Goal: Task Accomplishment & Management: Complete application form

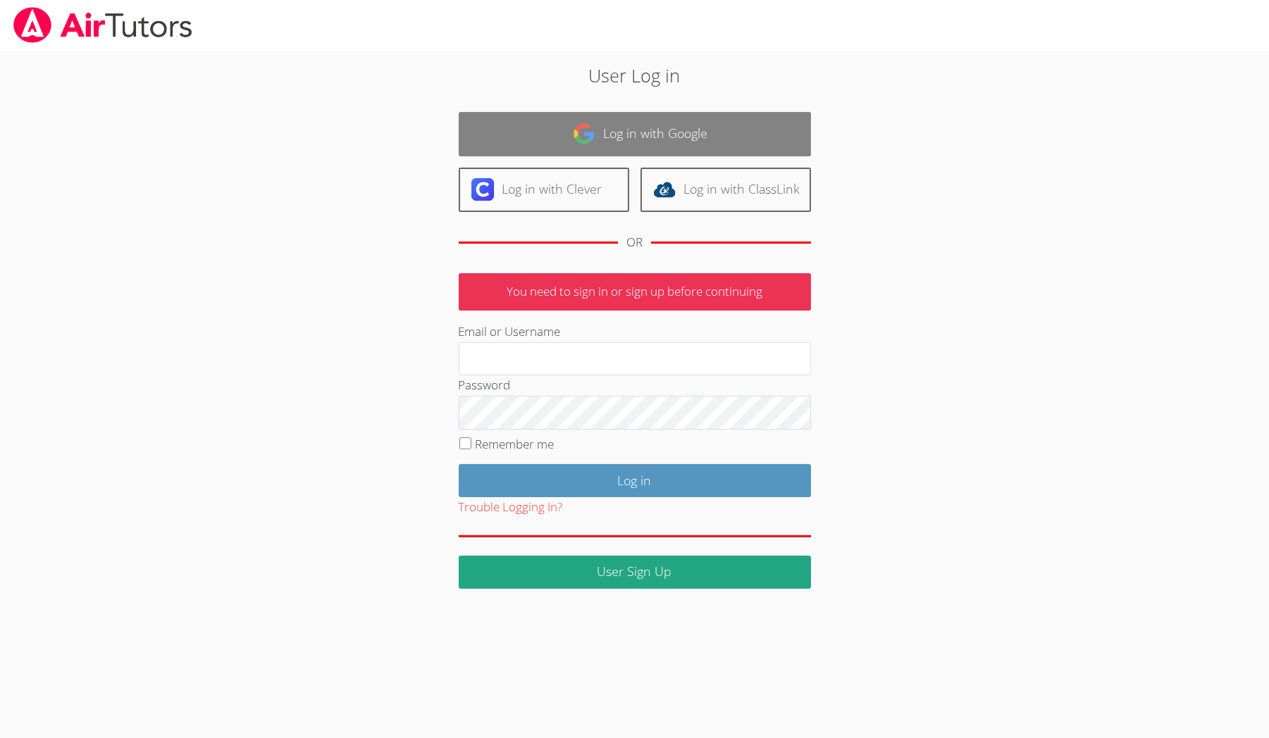
click at [532, 116] on link "Log in with Google" at bounding box center [635, 134] width 352 height 44
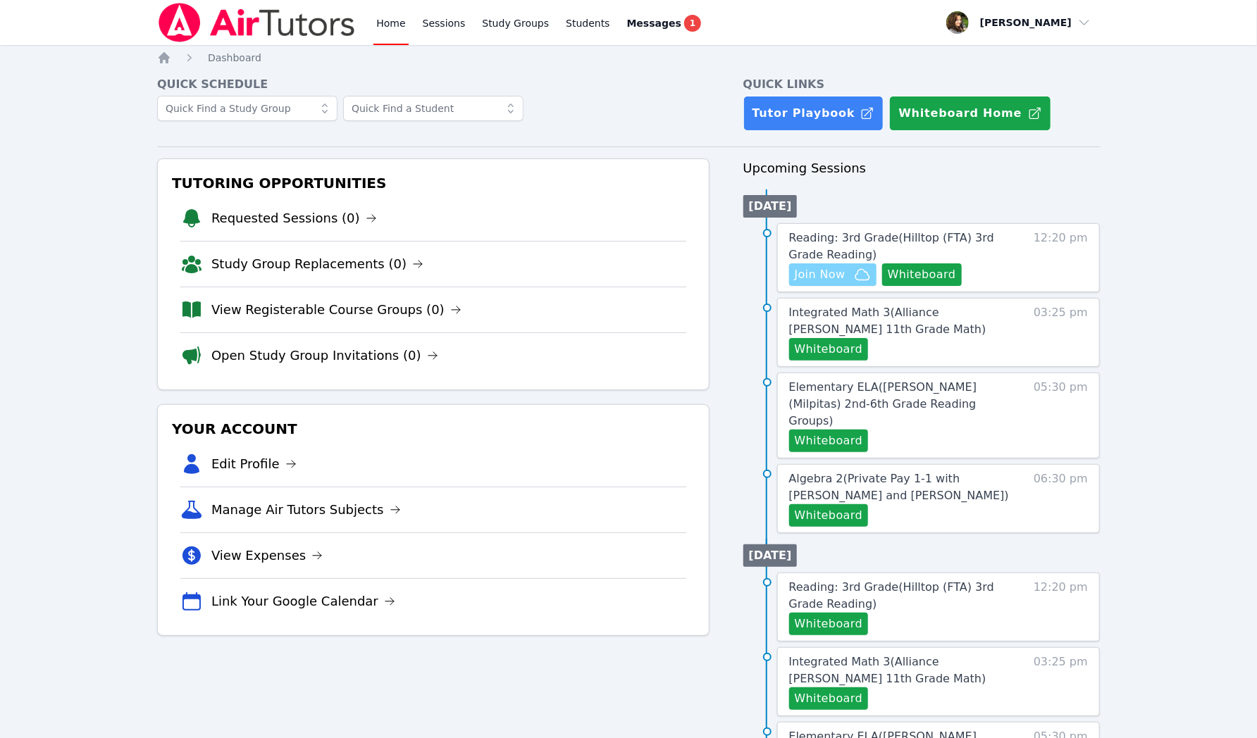
click at [843, 277] on span "Join Now" at bounding box center [820, 274] width 51 height 17
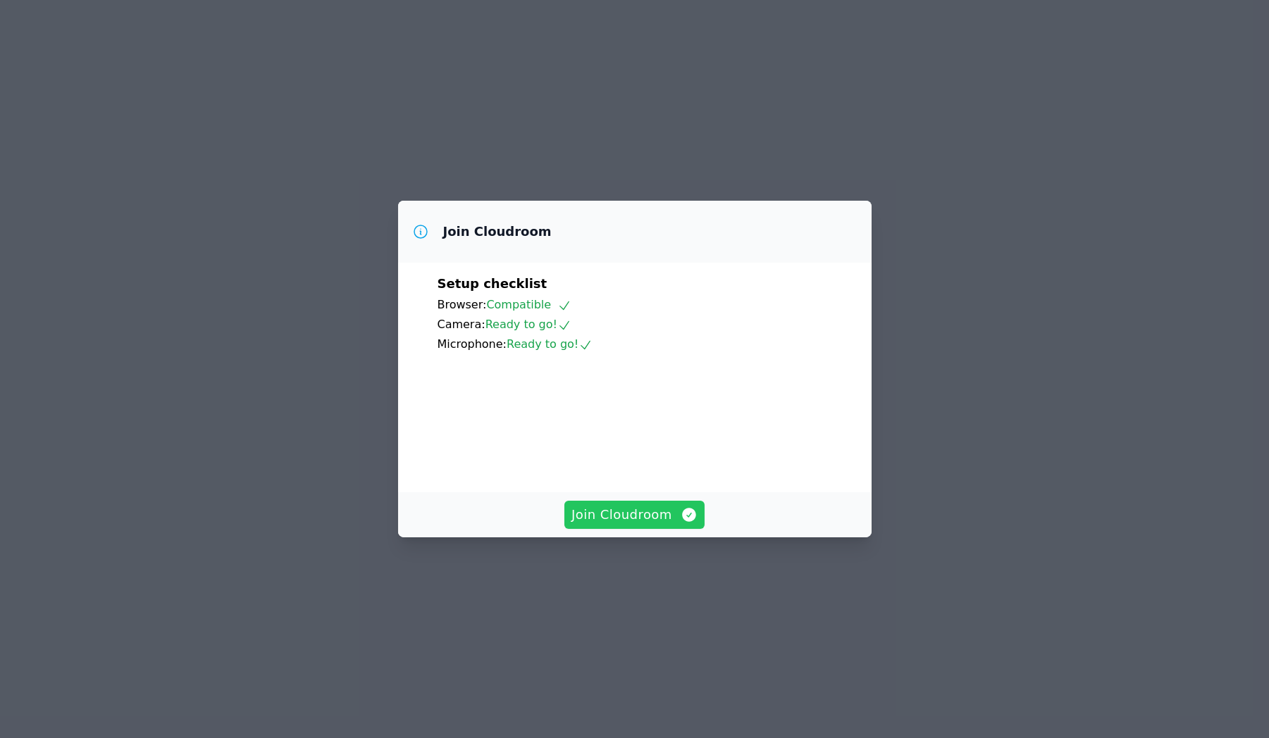
click at [657, 529] on button "Join Cloudroom" at bounding box center [634, 515] width 140 height 28
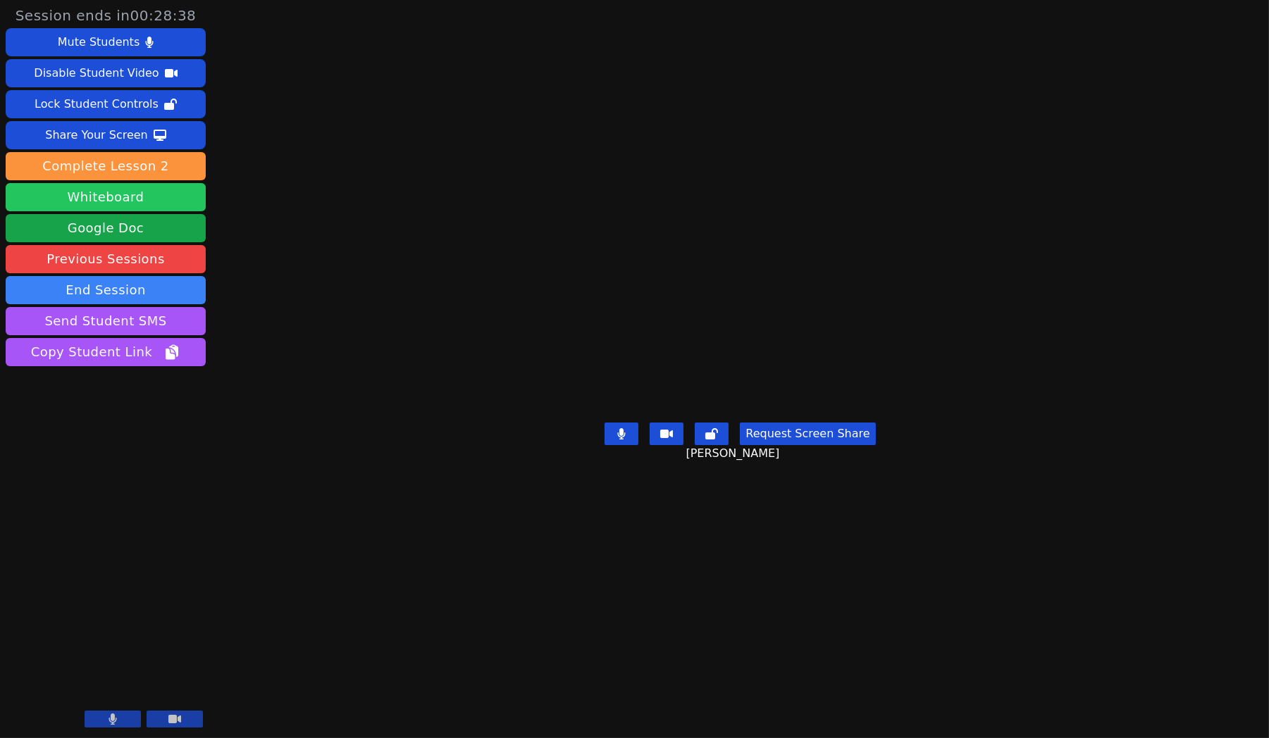
click at [95, 189] on button "Whiteboard" at bounding box center [106, 197] width 200 height 28
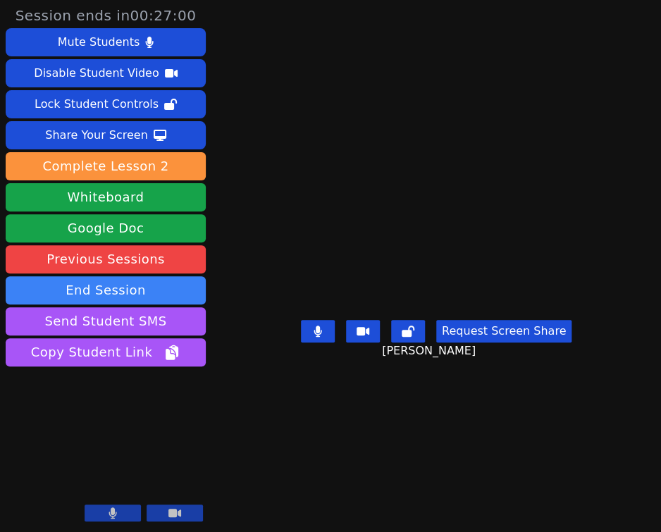
click at [509, 482] on main "Adiel Gonzalez Garcia Request Screen Share Adiel Gonzalez Garcia" at bounding box center [436, 266] width 330 height 532
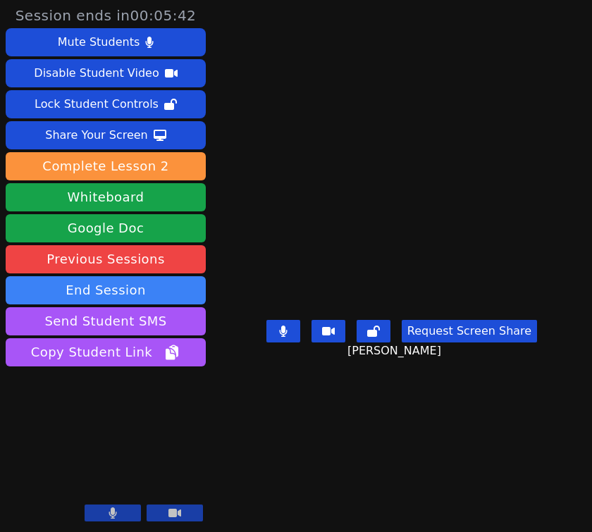
drag, startPoint x: 178, startPoint y: 292, endPoint x: 107, endPoint y: 149, distance: 159.5
click at [107, 149] on div "Mute Students Disable Student Video Lock Student Controls Share Your Screen dow…" at bounding box center [106, 198] width 200 height 341
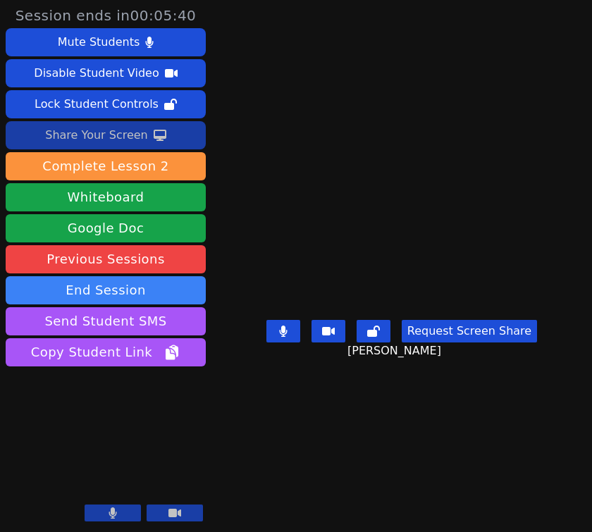
click at [154, 137] on icon at bounding box center [160, 135] width 13 height 11
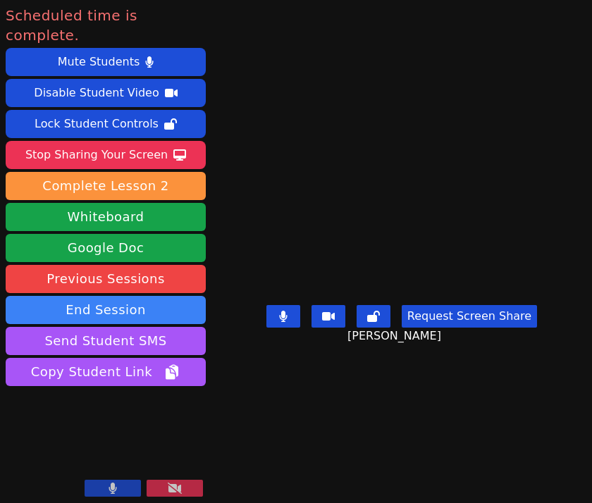
drag, startPoint x: 190, startPoint y: 473, endPoint x: 192, endPoint y: 481, distance: 8.0
click at [192, 479] on div "[PERSON_NAME]" at bounding box center [106, 445] width 200 height 113
click at [194, 483] on button at bounding box center [175, 488] width 56 height 17
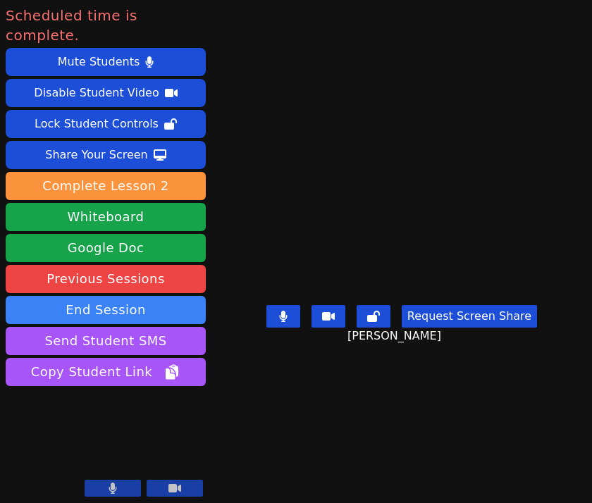
click at [178, 488] on icon at bounding box center [174, 488] width 13 height 11
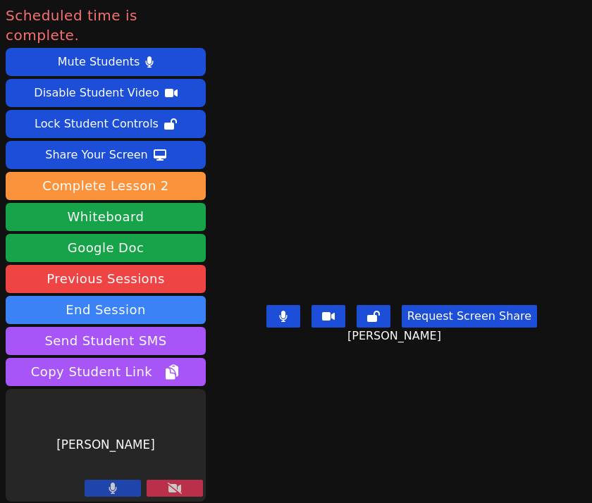
click at [178, 488] on button at bounding box center [175, 488] width 56 height 17
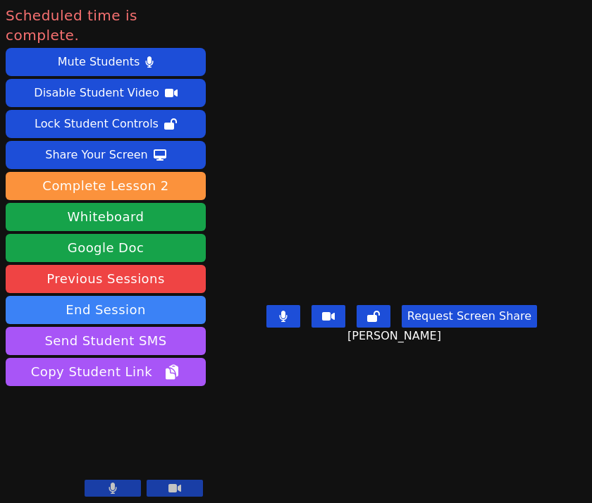
click at [468, 448] on main "Adiel Gonzalez Garcia Request Screen Share Adiel Gonzalez Garcia" at bounding box center [401, 251] width 307 height 503
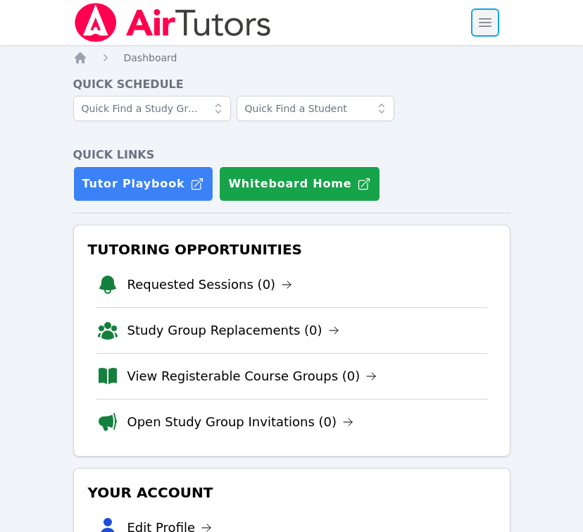
click at [495, 24] on span "button" at bounding box center [485, 22] width 31 height 31
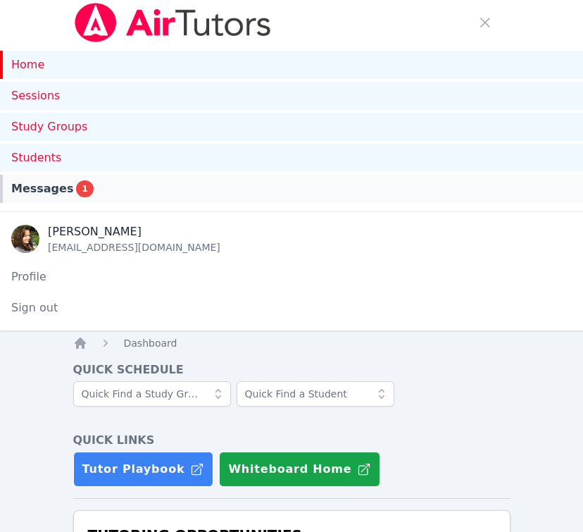
click at [173, 180] on div "Messages 1" at bounding box center [291, 188] width 561 height 17
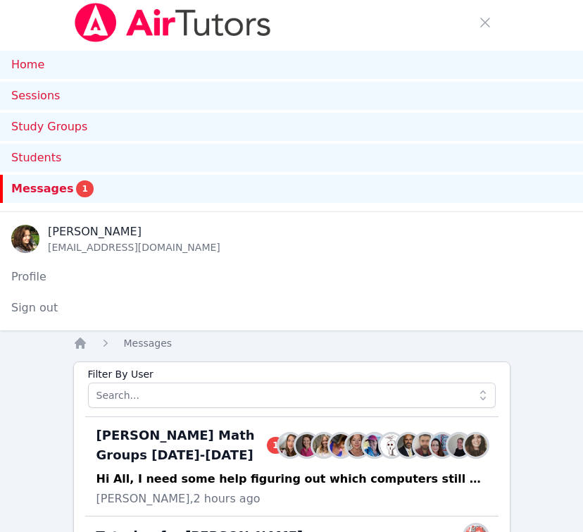
scroll to position [113, 0]
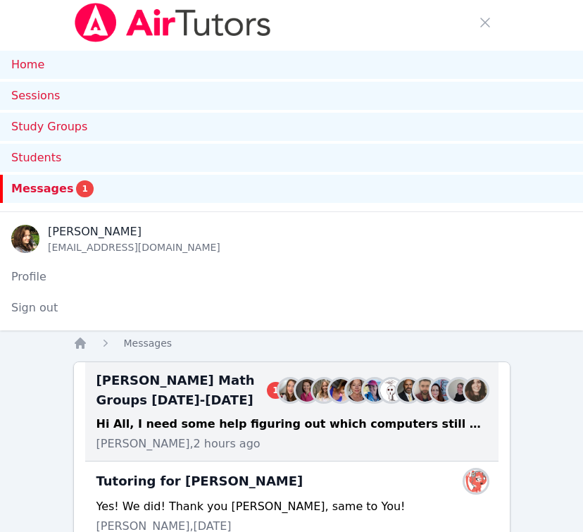
click at [296, 418] on div "Hi All, I need some help figuring out which computers still do not have access …" at bounding box center [292, 424] width 391 height 17
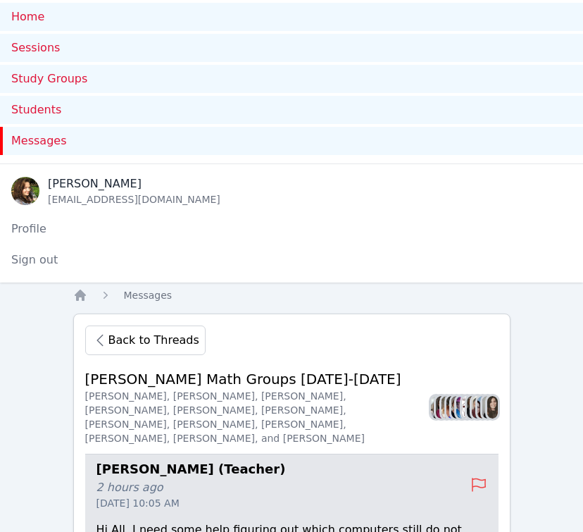
scroll to position [0, 0]
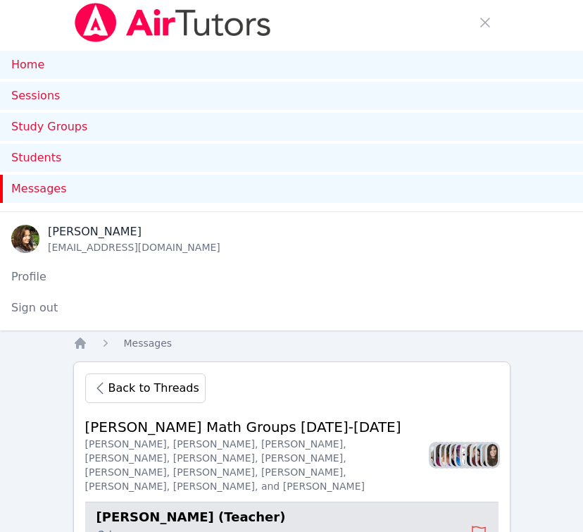
click at [118, 12] on img at bounding box center [172, 22] width 199 height 39
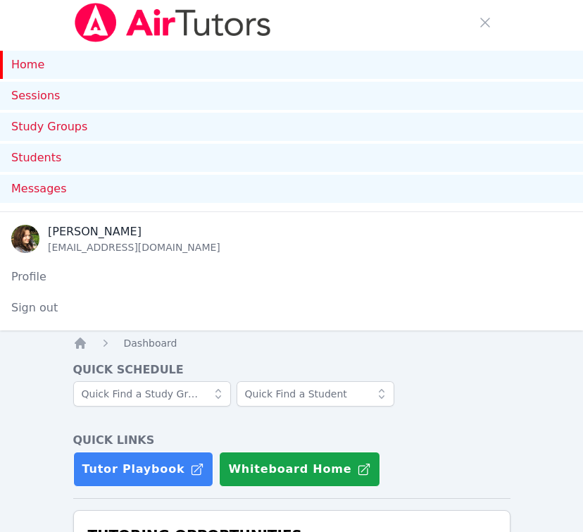
click at [85, 11] on img at bounding box center [172, 22] width 199 height 39
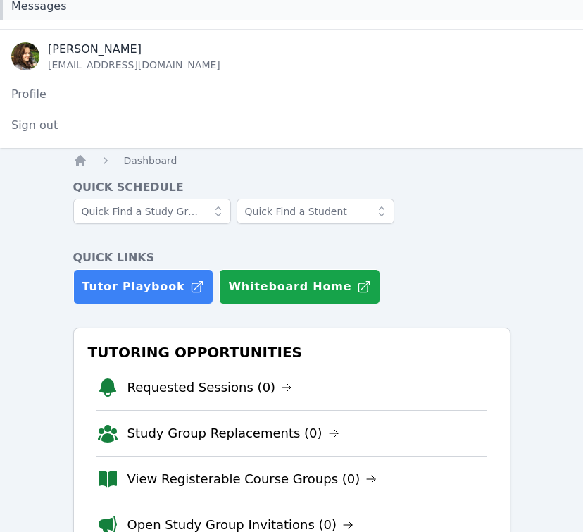
scroll to position [282, 0]
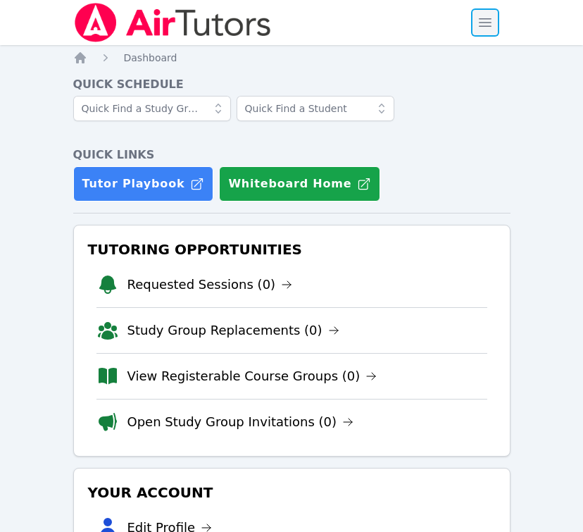
click at [482, 15] on span "button" at bounding box center [485, 22] width 31 height 31
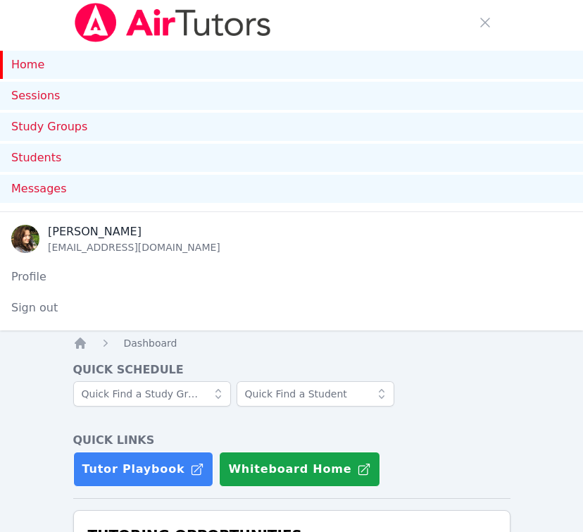
click at [110, 26] on img at bounding box center [172, 22] width 199 height 39
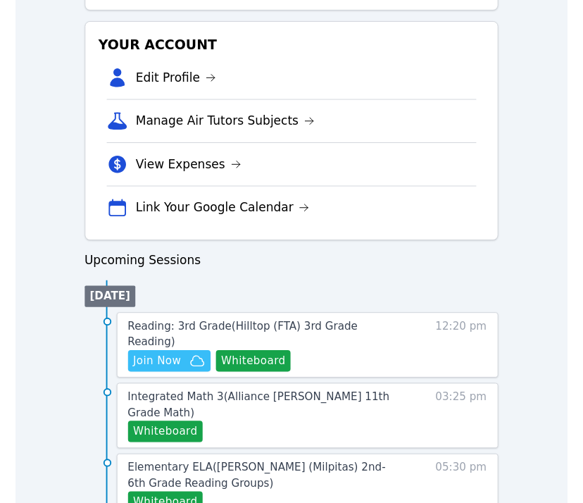
scroll to position [451, 0]
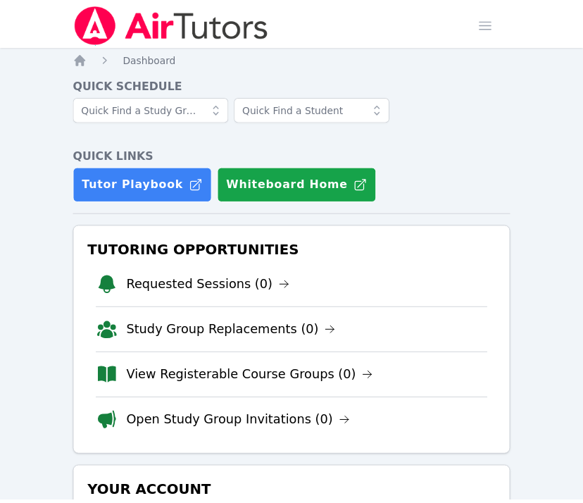
scroll to position [451, 0]
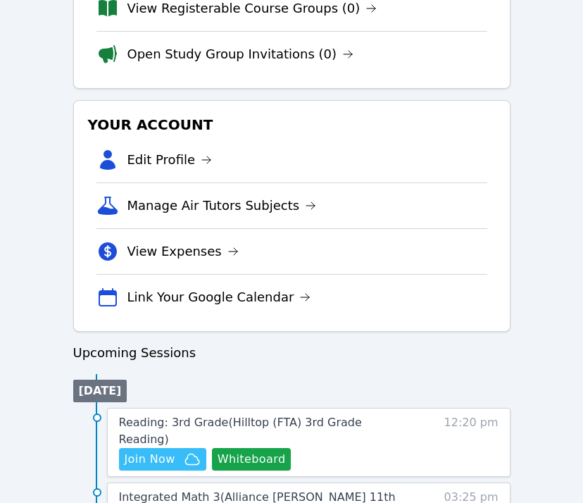
scroll to position [507, 0]
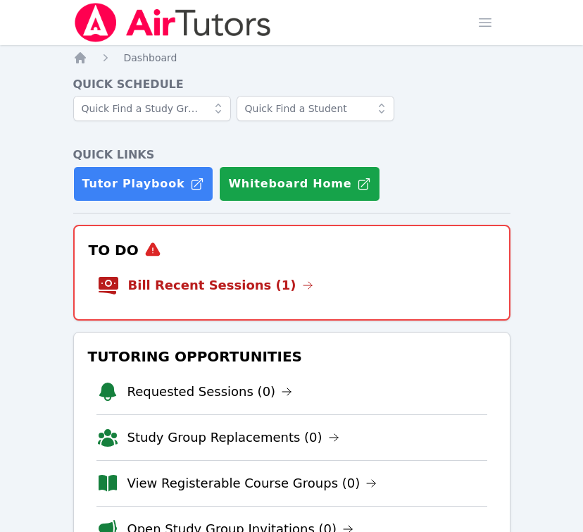
click at [224, 251] on h3 "To Do" at bounding box center [292, 249] width 412 height 25
click at [249, 293] on link "Bill Recent Sessions (1)" at bounding box center [220, 286] width 185 height 20
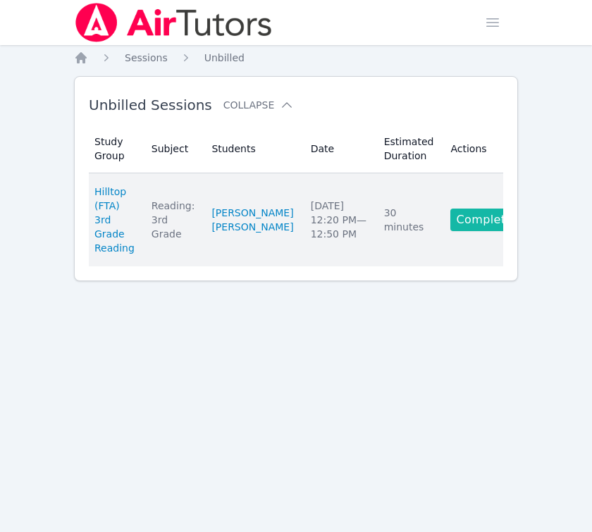
click at [472, 214] on link "Complete" at bounding box center [484, 220] width 68 height 23
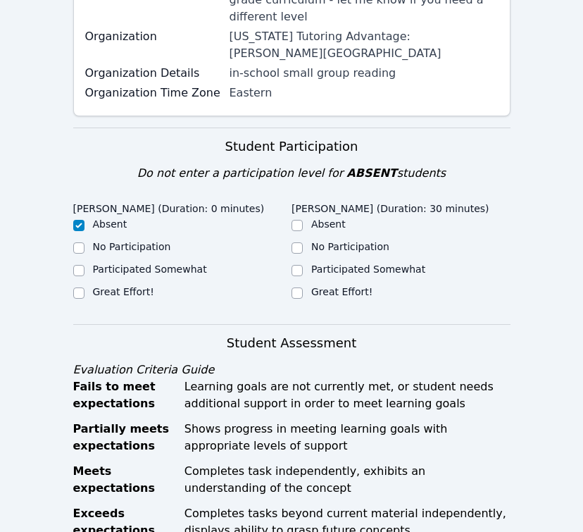
scroll to position [282, 0]
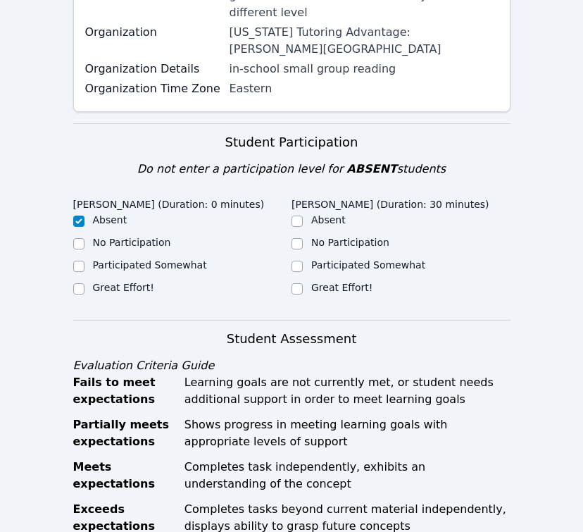
click at [314, 282] on label "Great Effort!" at bounding box center [341, 287] width 61 height 11
click at [303, 283] on input "Great Effort!" at bounding box center [297, 288] width 11 height 11
checkbox input "true"
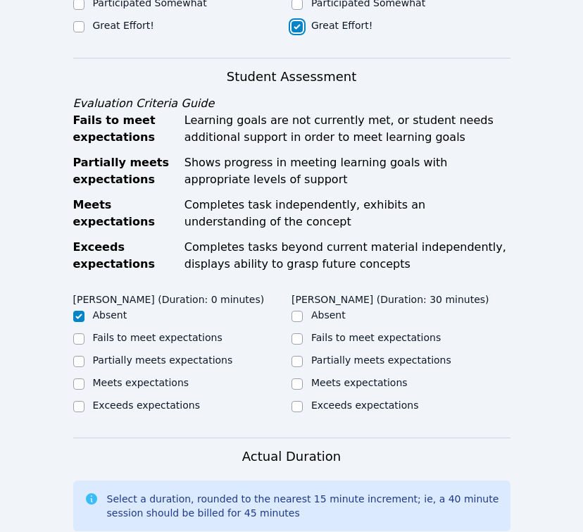
scroll to position [564, 0]
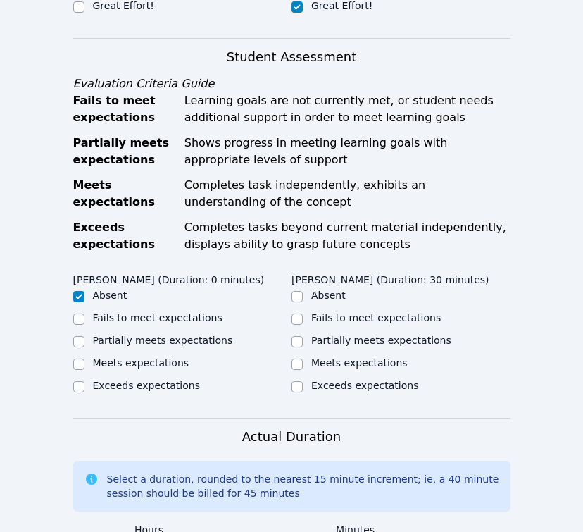
click at [335, 357] on label "Meets expectations" at bounding box center [359, 362] width 97 height 11
click at [303, 359] on input "Meets expectations" at bounding box center [297, 364] width 11 height 11
checkbox input "true"
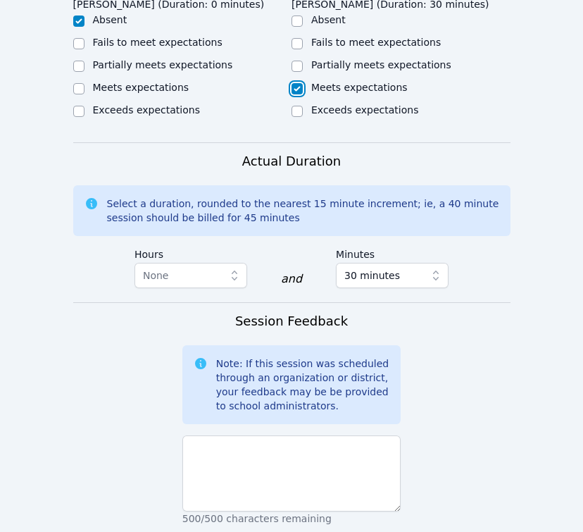
scroll to position [958, 0]
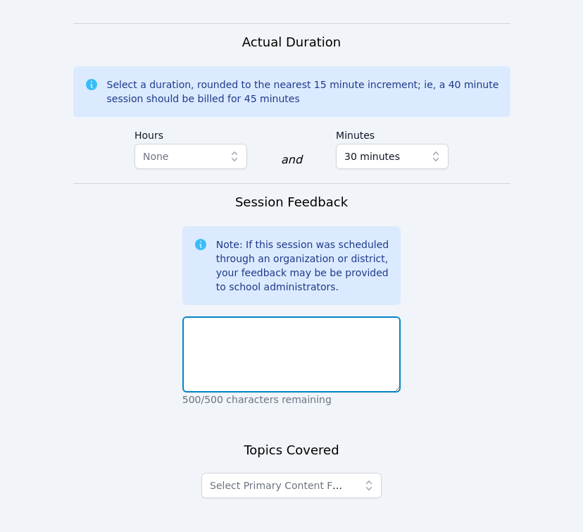
click at [281, 321] on textarea at bounding box center [292, 354] width 219 height 76
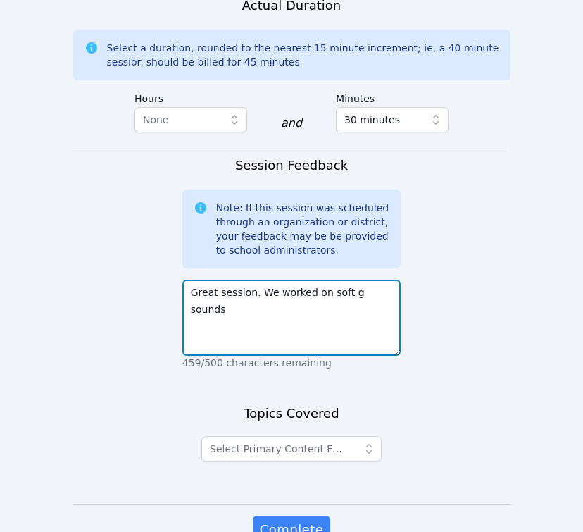
scroll to position [1025, 0]
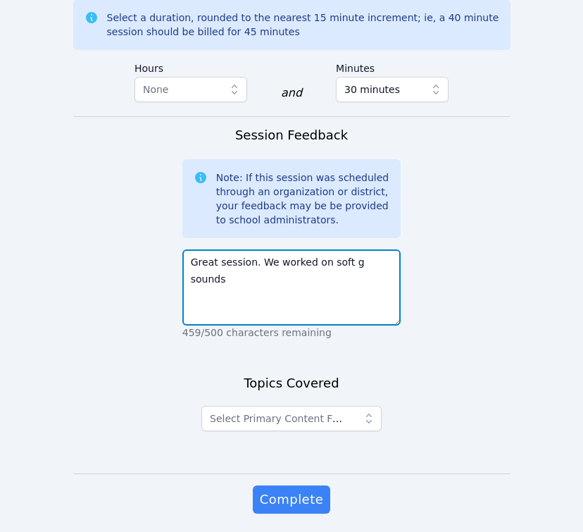
click at [326, 249] on textarea "Great session. We worked on soft g sounds" at bounding box center [292, 287] width 219 height 76
click at [348, 249] on textarea "Great session. We worked on short g sounds" at bounding box center [292, 287] width 219 height 76
click at [225, 249] on textarea "Great session. We worked on short g,i, f, k, l, and x sound sounds" at bounding box center [292, 287] width 219 height 76
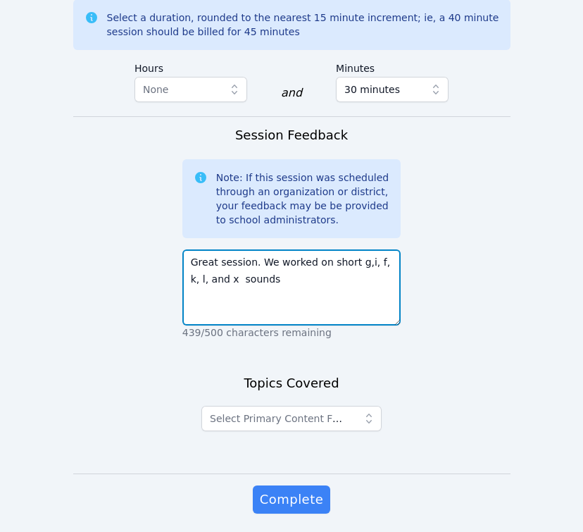
click at [255, 249] on textarea "Great session. We worked on short g,i, f, k, l, and x sounds" at bounding box center [292, 287] width 219 height 76
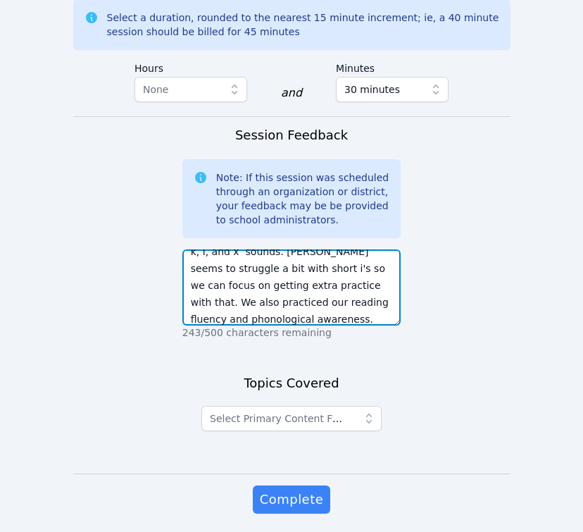
scroll to position [44, 0]
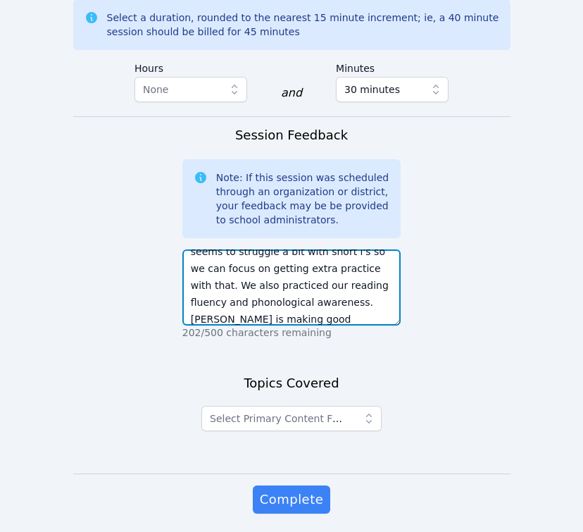
type textarea "Great session. We worked on short g,i, f, k, l, and x sounds. [PERSON_NAME] see…"
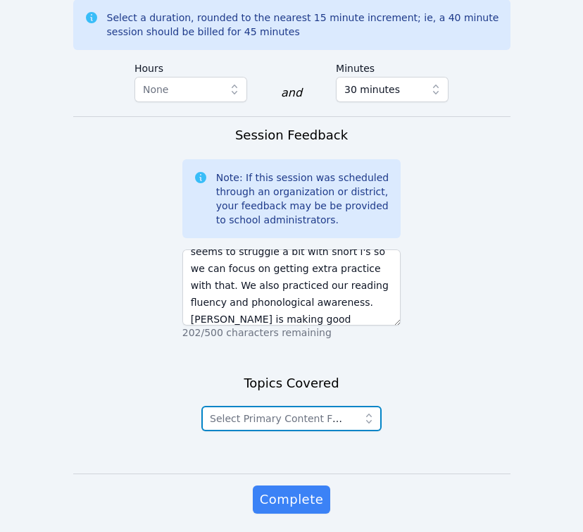
click at [299, 406] on button "Select Primary Content Focus" at bounding box center [292, 418] width 180 height 25
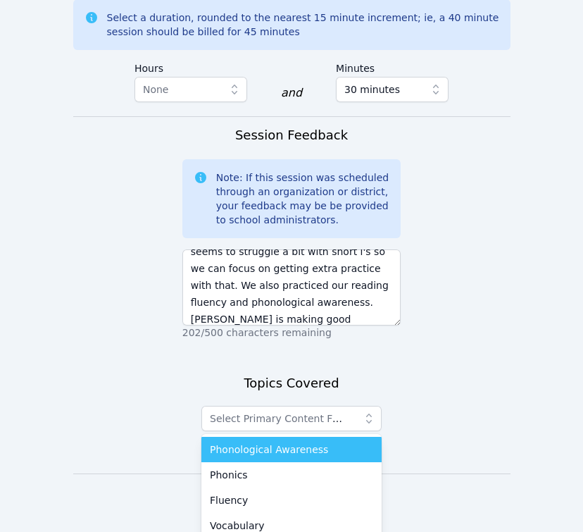
click at [302, 437] on li "Phonological Awareness" at bounding box center [292, 449] width 180 height 25
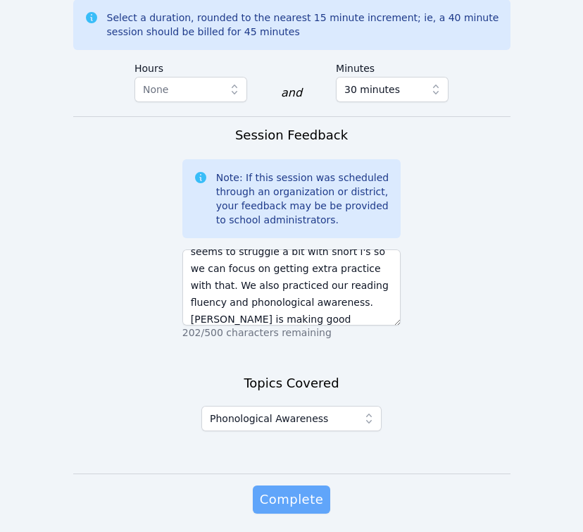
click at [296, 490] on span "Complete" at bounding box center [291, 500] width 63 height 20
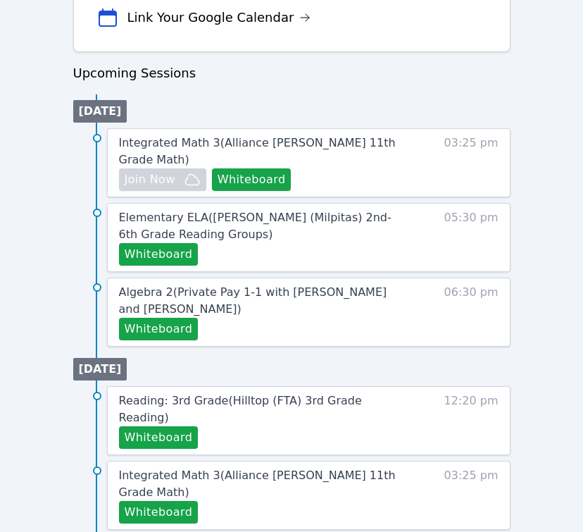
scroll to position [676, 0]
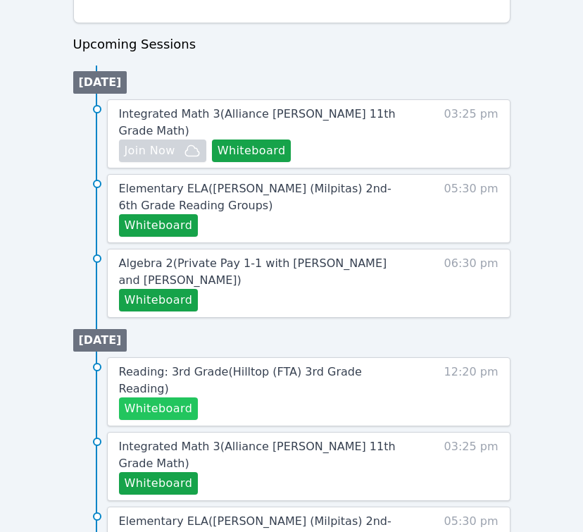
click at [173, 397] on button "Whiteboard" at bounding box center [159, 408] width 80 height 23
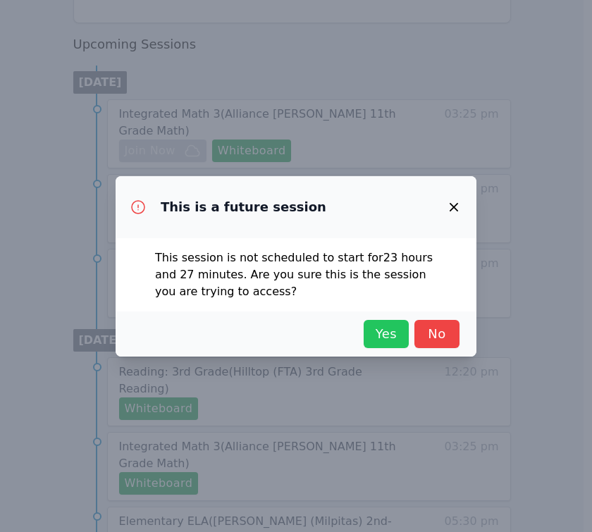
click at [383, 333] on span "Yes" at bounding box center [386, 334] width 31 height 20
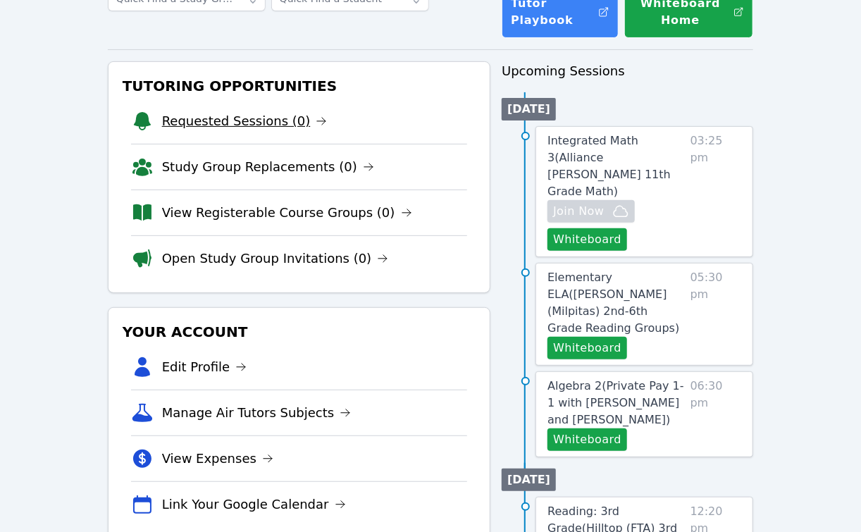
scroll to position [0, 0]
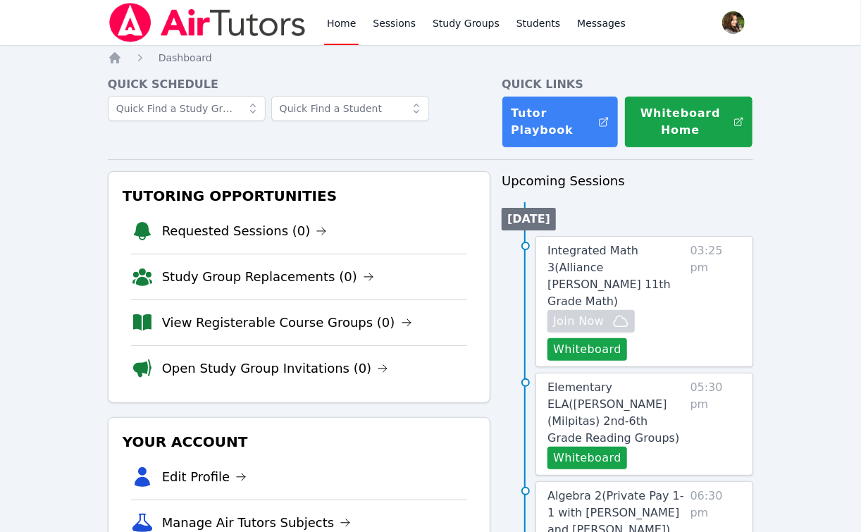
click at [326, 17] on link "Home" at bounding box center [341, 22] width 35 height 45
click at [581, 29] on span "Messages" at bounding box center [601, 23] width 49 height 14
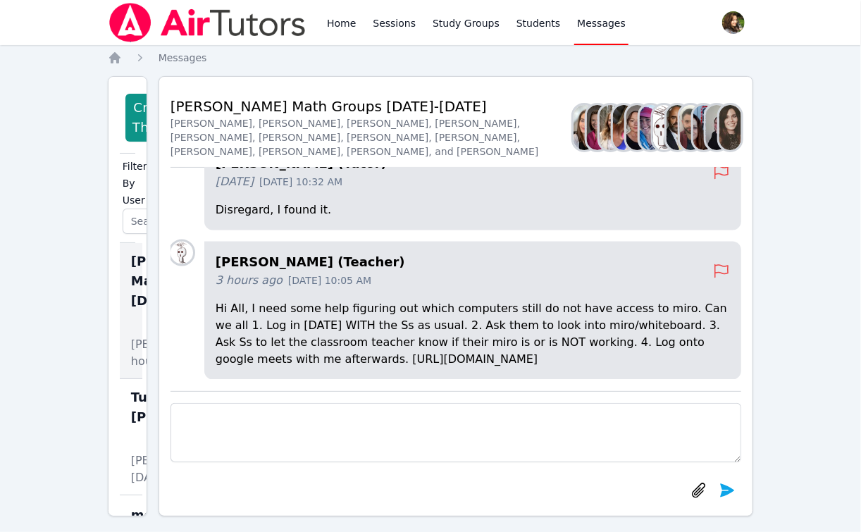
click at [591, 131] on img at bounding box center [730, 127] width 22 height 45
click at [591, 140] on div at bounding box center [704, 127] width 22 height 45
click at [591, 135] on img at bounding box center [637, 127] width 22 height 45
click at [175, 17] on img at bounding box center [207, 22] width 199 height 39
